Goal: Find specific page/section: Find specific page/section

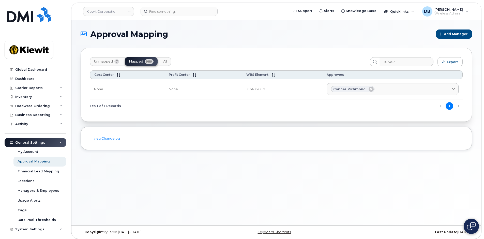
scroll to position [23, 0]
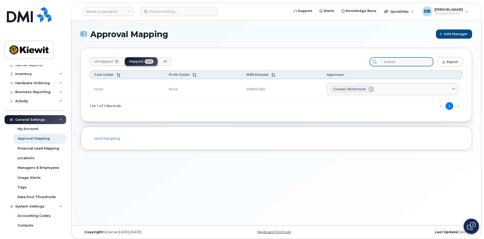
drag, startPoint x: 377, startPoint y: 56, endPoint x: 366, endPoint y: 56, distance: 11.2
click at [366, 56] on div "Unmapped 7 Mapped 989 All 106495 Export Cost Center Profit Center WBS Element A…" at bounding box center [277, 85] width 392 height 74
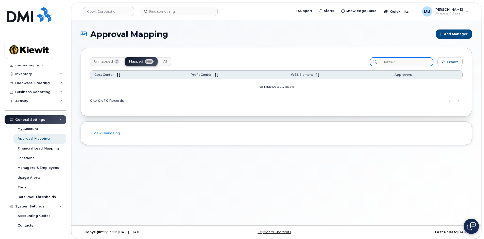
type input "106502"
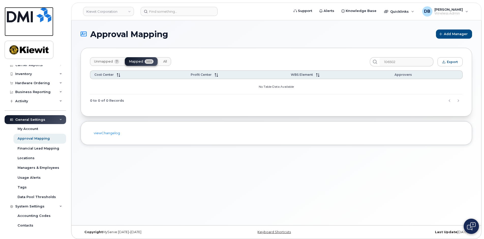
click at [33, 16] on img at bounding box center [29, 14] width 45 height 15
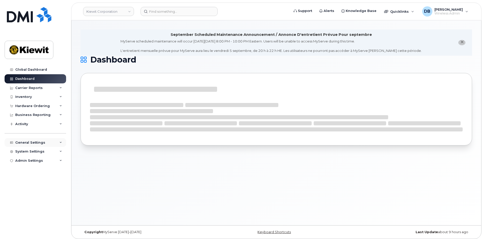
click at [36, 141] on div "General Settings" at bounding box center [30, 143] width 30 height 4
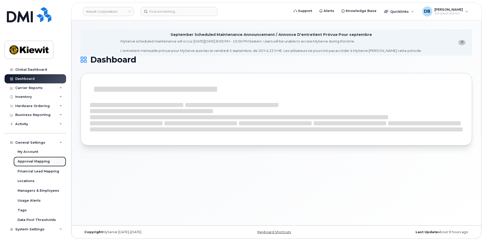
click at [33, 161] on div "Approval Mapping" at bounding box center [34, 161] width 32 height 5
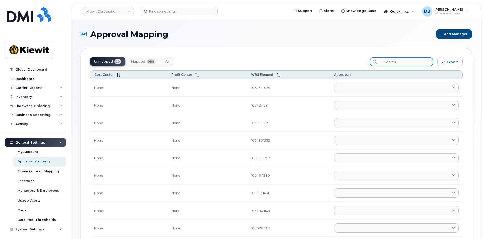
click at [398, 61] on input "search" at bounding box center [406, 61] width 54 height 9
type input "0"
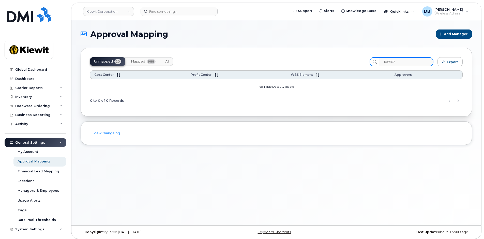
type input "106502"
click at [139, 64] on button "Mapped 988" at bounding box center [143, 61] width 33 height 9
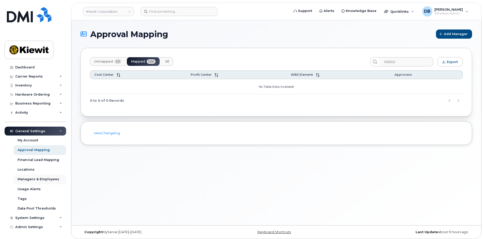
scroll to position [3, 0]
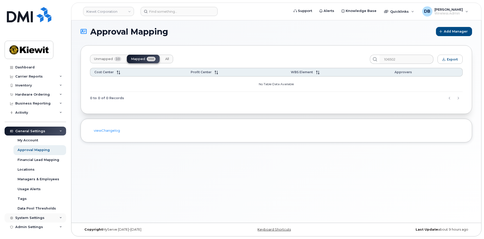
click at [24, 219] on div "System Settings" at bounding box center [29, 218] width 29 height 4
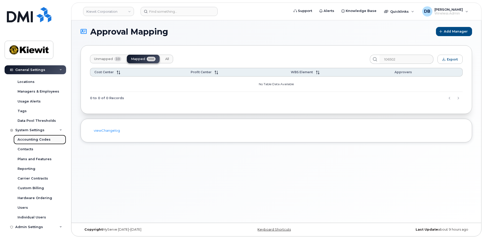
click at [28, 143] on link "Accounting Codes" at bounding box center [39, 140] width 53 height 10
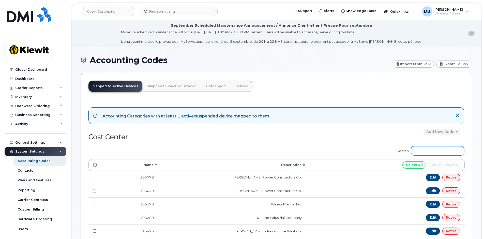
click at [427, 150] on input "Search:" at bounding box center [437, 150] width 53 height 9
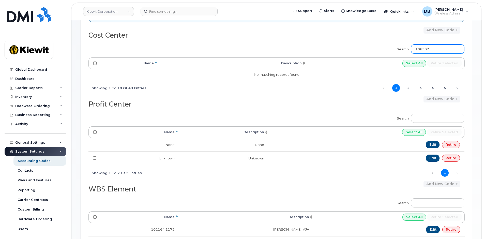
scroll to position [203, 0]
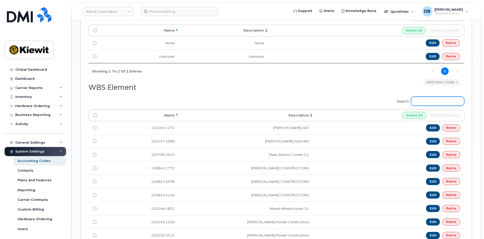
type input "106502"
click at [427, 102] on input "Search:" at bounding box center [437, 101] width 53 height 9
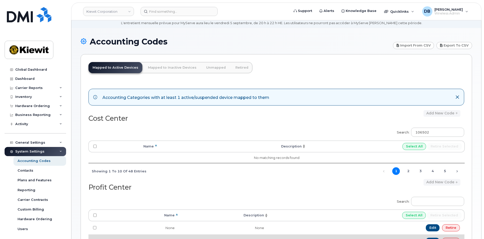
scroll to position [0, 0]
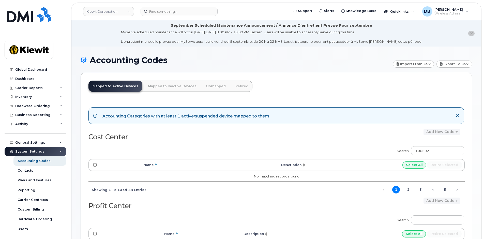
type input "106502"
click at [206, 86] on link "Unmapped" at bounding box center [216, 86] width 28 height 11
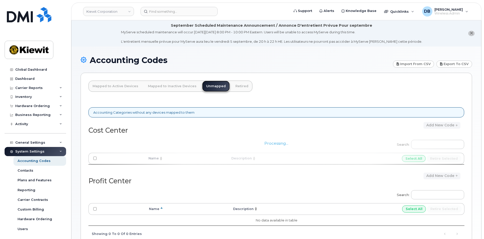
scroll to position [86, 0]
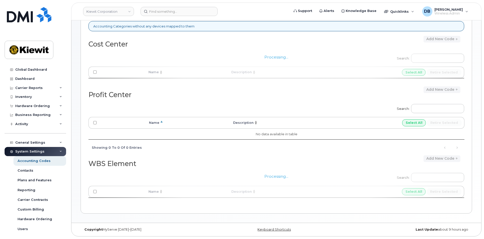
click at [427, 175] on div "Processing..." at bounding box center [277, 187] width 376 height 36
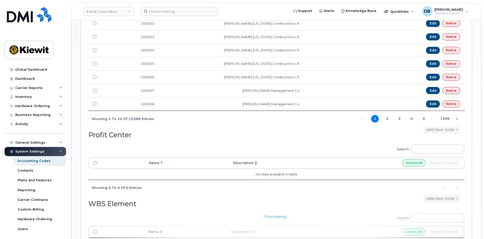
scroll to position [228, 0]
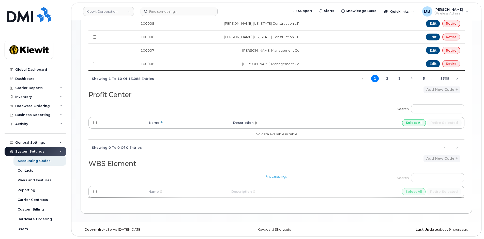
click at [427, 178] on div "Processing..." at bounding box center [277, 187] width 376 height 36
click at [265, 159] on div "WBS Element" at bounding box center [183, 162] width 188 height 14
click at [252, 156] on div "WBS Element" at bounding box center [183, 162] width 188 height 14
click at [301, 159] on div "Add new code" at bounding box center [370, 158] width 188 height 7
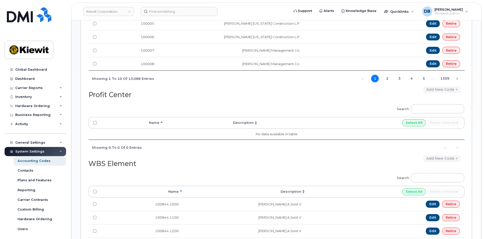
scroll to position [355, 0]
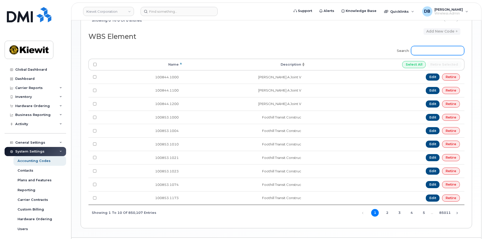
click at [432, 49] on input "Search:" at bounding box center [437, 50] width 53 height 9
click at [442, 52] on input "106502" at bounding box center [437, 50] width 53 height 9
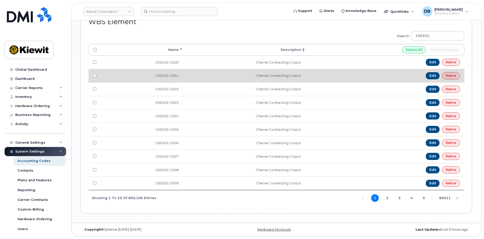
scroll to position [319, 0]
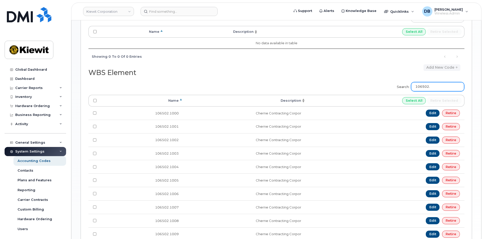
click at [440, 85] on input "106502." at bounding box center [437, 86] width 53 height 9
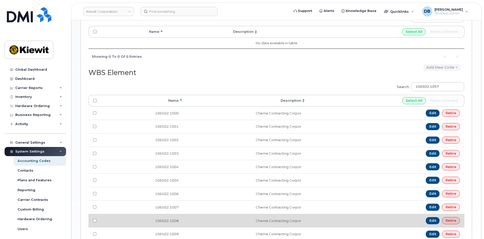
scroll to position [370, 0]
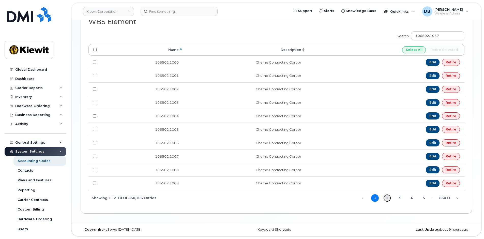
click at [387, 199] on link "2" at bounding box center [388, 198] width 8 height 8
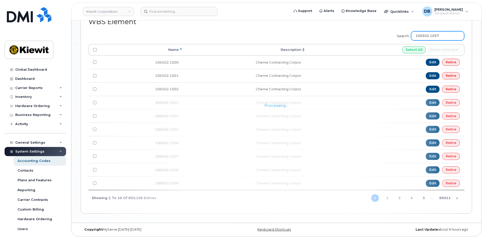
click at [447, 36] on input "106502.1057" at bounding box center [437, 35] width 53 height 9
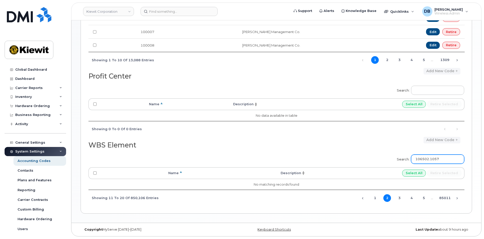
click at [449, 161] on input "106502.1057" at bounding box center [437, 159] width 53 height 9
click at [448, 158] on input "106502.105" at bounding box center [437, 159] width 53 height 9
type input "106502.10"
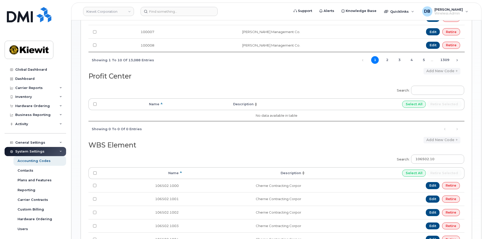
scroll to position [370, 0]
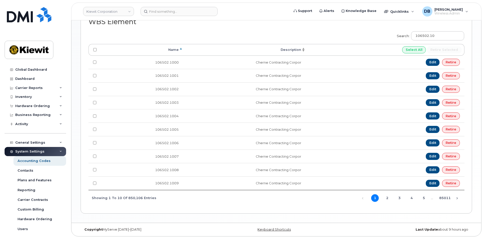
click at [233, 201] on div "Search: 106502.10 Processing... Name Description Select All Retire selected 106…" at bounding box center [277, 117] width 376 height 178
click at [388, 199] on link "2" at bounding box center [388, 198] width 8 height 8
click at [422, 197] on link "5" at bounding box center [424, 198] width 8 height 8
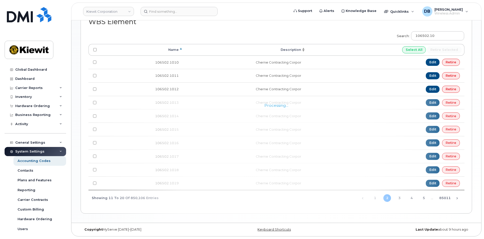
scroll to position [247, 0]
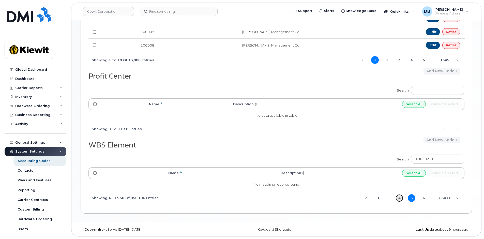
click at [401, 198] on link "4" at bounding box center [400, 198] width 8 height 8
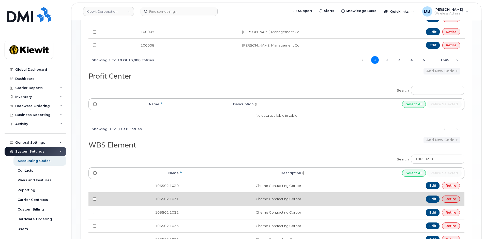
scroll to position [303, 0]
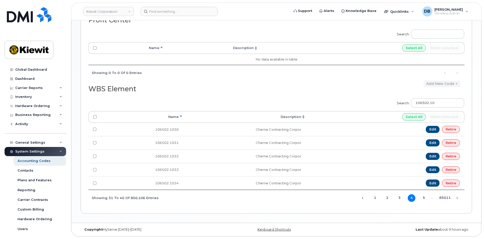
click at [203, 75] on div "Search: Processing... Name Description Select All Retire selected No data avail…" at bounding box center [277, 53] width 376 height 54
